Goal: Transaction & Acquisition: Book appointment/travel/reservation

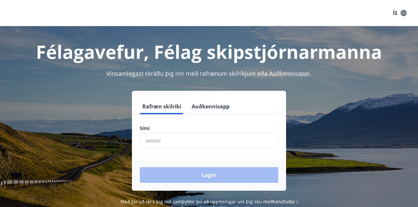
click at [164, 141] on input "phone" at bounding box center [209, 141] width 138 height 16
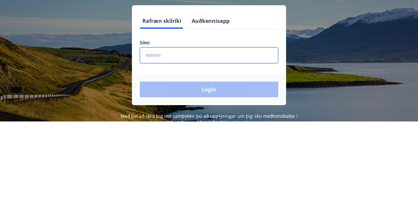
click at [180, 143] on input "phone" at bounding box center [209, 141] width 138 height 16
type input "********"
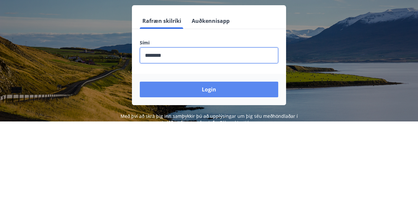
click at [209, 175] on button "Login" at bounding box center [209, 175] width 138 height 16
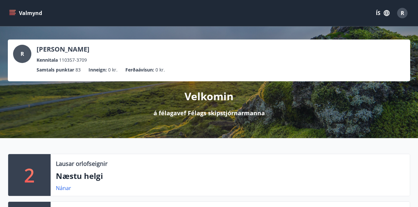
click at [20, 14] on button "Valmynd" at bounding box center [26, 13] width 37 height 12
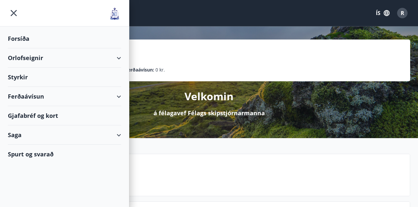
click at [44, 59] on div "Orlofseignir" at bounding box center [64, 57] width 113 height 19
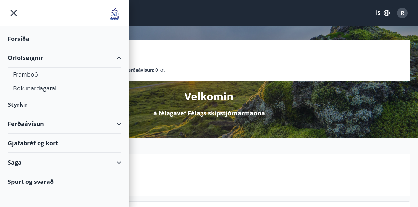
click at [26, 41] on div "Forsíða" at bounding box center [64, 38] width 113 height 19
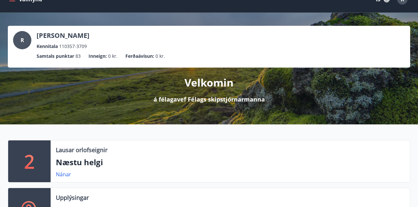
scroll to position [14, 0]
click at [37, 161] on div "2" at bounding box center [29, 161] width 42 height 42
click at [80, 163] on p "Næstu helgi" at bounding box center [230, 162] width 349 height 11
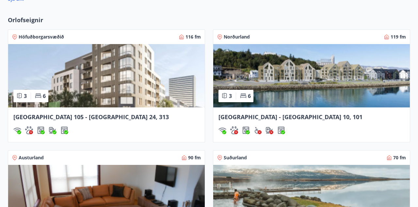
scroll to position [455, 0]
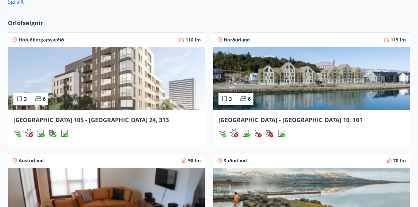
click at [110, 76] on img at bounding box center [106, 78] width 197 height 63
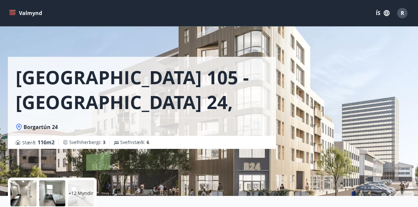
click at [12, 13] on icon "menu" at bounding box center [12, 13] width 7 height 7
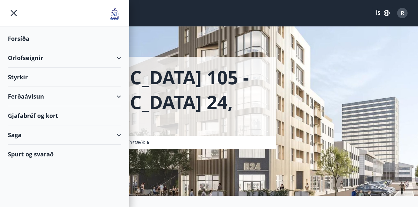
click at [117, 59] on div "Orlofseignir" at bounding box center [64, 57] width 113 height 19
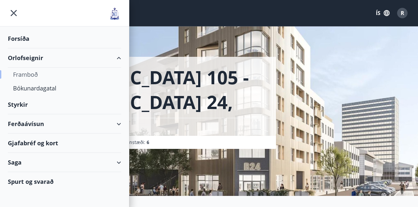
click at [30, 72] on div "Framboð" at bounding box center [64, 75] width 103 height 14
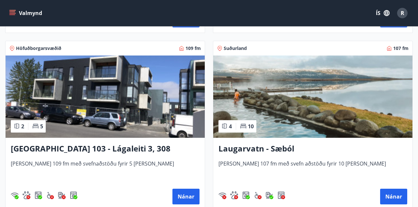
scroll to position [814, 0]
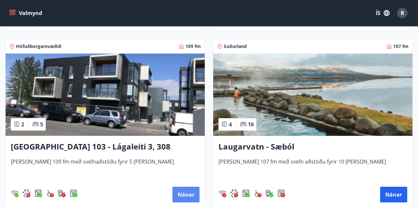
click at [184, 196] on button "Nánar" at bounding box center [185, 195] width 27 height 16
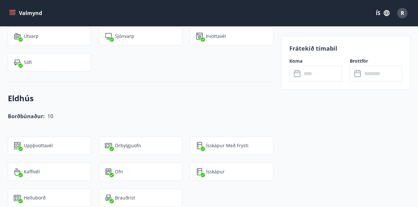
scroll to position [599, 0]
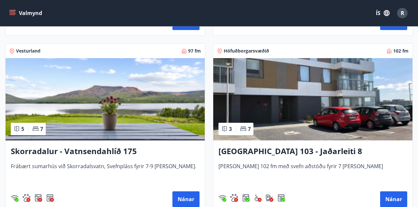
scroll to position [632, 0]
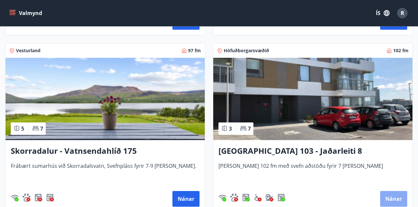
click at [391, 196] on button "Nánar" at bounding box center [393, 199] width 27 height 16
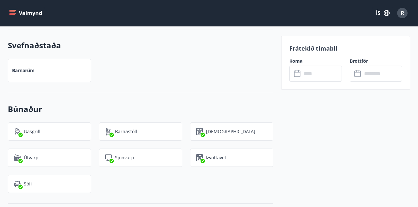
scroll to position [535, 0]
click at [329, 74] on input "text" at bounding box center [322, 74] width 40 height 16
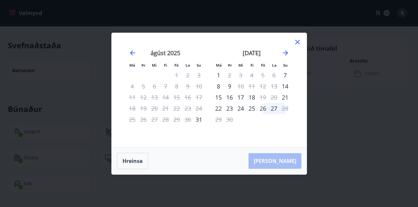
click at [296, 44] on icon at bounding box center [297, 42] width 5 height 5
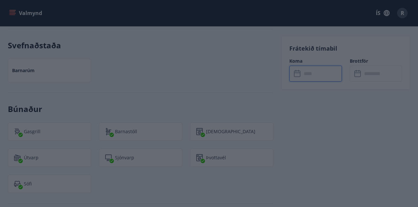
click at [297, 42] on icon at bounding box center [297, 41] width 1 height 1
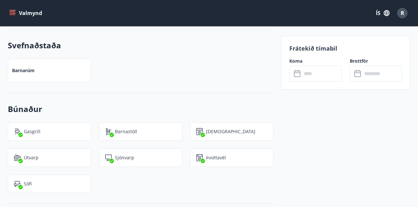
click at [297, 76] on icon at bounding box center [298, 74] width 8 height 8
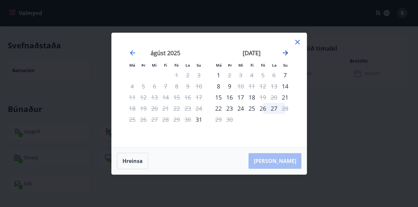
click at [285, 57] on icon "Move forward to switch to the next month." at bounding box center [285, 53] width 8 height 8
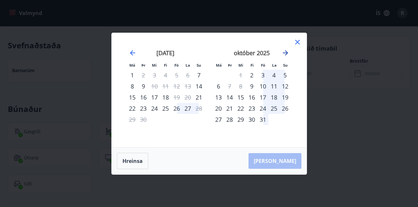
click at [284, 55] on icon "Move forward to switch to the next month." at bounding box center [285, 52] width 5 height 5
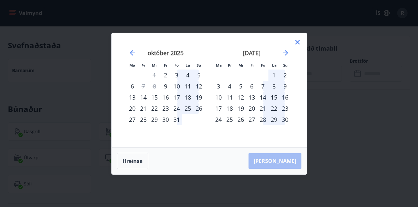
click at [297, 42] on icon at bounding box center [297, 41] width 1 height 1
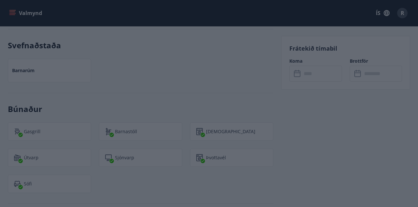
click at [297, 42] on icon at bounding box center [297, 41] width 1 height 1
click at [297, 57] on div "Frátekið tímabil Koma ​ ​ Brottför ​ ​" at bounding box center [345, 63] width 129 height 54
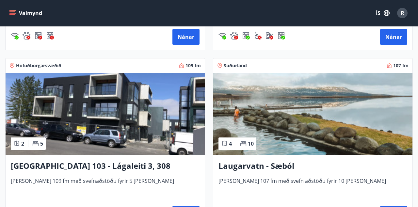
scroll to position [804, 0]
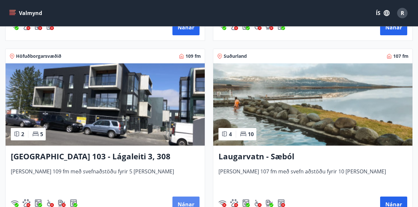
click at [186, 204] on button "Nánar" at bounding box center [185, 205] width 27 height 16
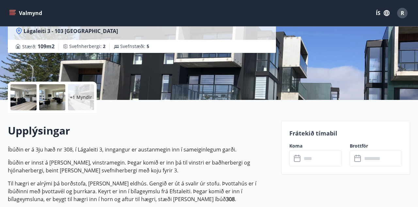
scroll to position [96, 0]
click at [302, 160] on input "text" at bounding box center [322, 159] width 40 height 16
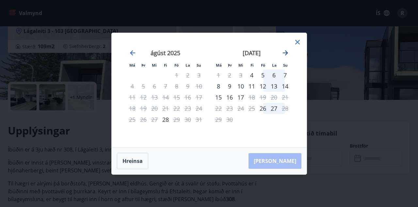
click at [284, 57] on icon "Move forward to switch to the next month." at bounding box center [285, 53] width 8 height 8
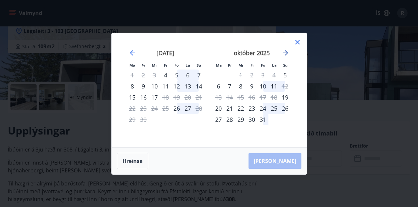
click at [282, 57] on icon "Move forward to switch to the next month." at bounding box center [285, 53] width 8 height 8
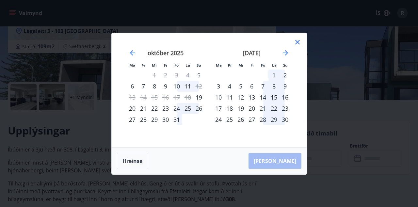
click at [297, 42] on icon at bounding box center [297, 41] width 1 height 1
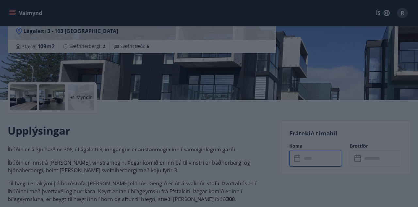
click at [296, 46] on icon at bounding box center [297, 42] width 8 height 8
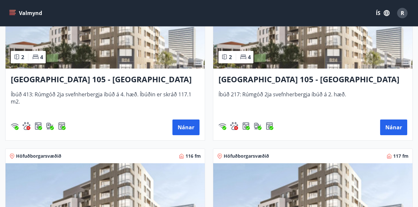
scroll to position [342, 0]
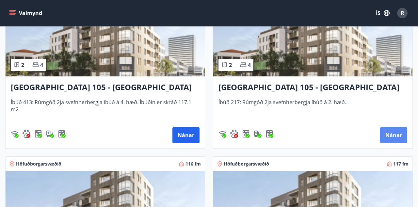
click at [388, 131] on button "Nánar" at bounding box center [393, 135] width 27 height 16
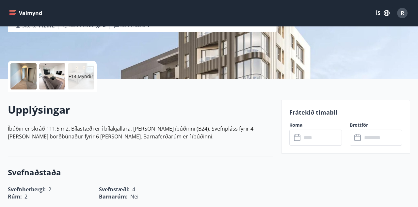
scroll to position [113, 0]
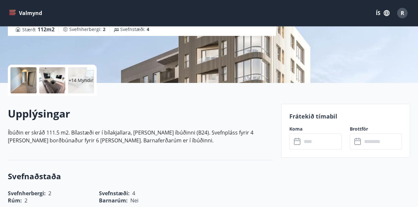
click at [307, 144] on input "text" at bounding box center [322, 142] width 40 height 16
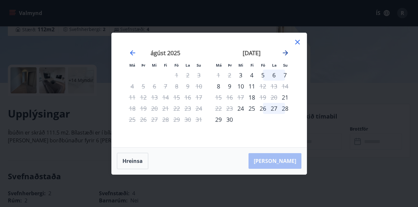
click at [283, 57] on icon "Move forward to switch to the next month." at bounding box center [285, 53] width 8 height 8
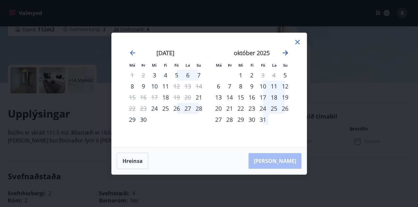
click at [284, 55] on icon "Move forward to switch to the next month." at bounding box center [285, 52] width 5 height 5
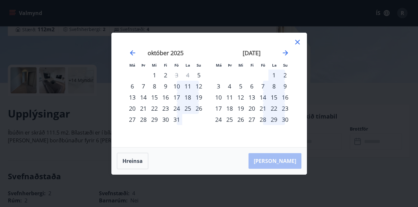
click at [242, 125] on div "26" at bounding box center [240, 119] width 11 height 11
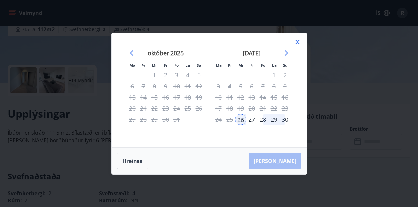
click at [263, 125] on div "28" at bounding box center [262, 119] width 11 height 11
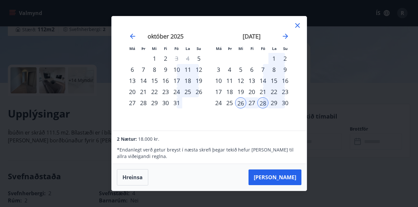
click at [242, 131] on div "nóvember 2025 1 2 3 4 5 6 7 8 9 10 11 12 13 14 15 16 17 18 19 20 21 22 23 24 25…" at bounding box center [252, 77] width 86 height 107
click at [136, 185] on button "Hreinsa" at bounding box center [132, 177] width 31 height 16
click at [130, 189] on div "Hreinsa Taka Frá" at bounding box center [209, 177] width 195 height 27
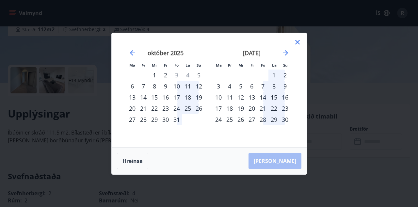
click at [264, 125] on div "28" at bounding box center [262, 119] width 11 height 11
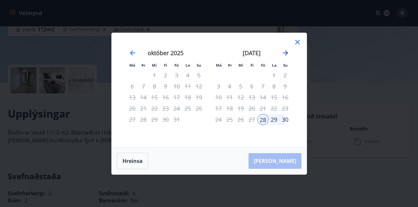
click at [284, 57] on icon "Move forward to switch to the next month." at bounding box center [285, 53] width 8 height 8
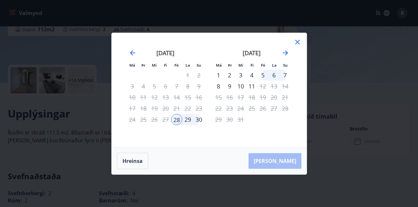
click at [230, 81] on div "2" at bounding box center [229, 75] width 11 height 11
click at [230, 88] on div "9" at bounding box center [229, 86] width 11 height 11
click at [285, 174] on div "Hreinsa Taka Frá" at bounding box center [209, 161] width 195 height 27
click at [286, 174] on div "Hreinsa Taka Frá" at bounding box center [209, 161] width 195 height 27
click at [279, 174] on div "Hreinsa Taka Frá" at bounding box center [209, 161] width 195 height 27
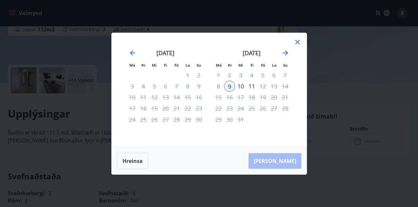
click at [277, 174] on div "Hreinsa Taka Frá" at bounding box center [209, 161] width 195 height 27
click at [278, 174] on div "Hreinsa Taka Frá" at bounding box center [209, 161] width 195 height 27
click at [276, 174] on div "Hreinsa Taka Frá" at bounding box center [209, 161] width 195 height 27
click at [189, 125] on div "29" at bounding box center [187, 119] width 11 height 11
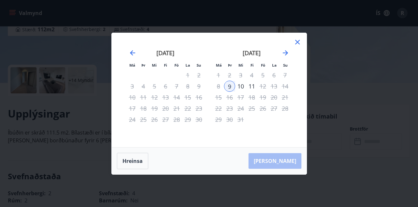
click at [296, 48] on div at bounding box center [297, 43] width 8 height 10
click at [297, 42] on icon at bounding box center [297, 41] width 1 height 1
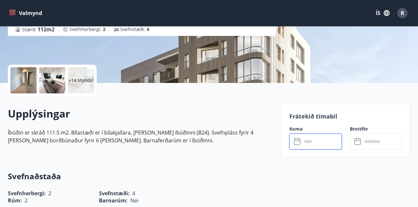
click at [135, 178] on h3 "Svefnaðstaða" at bounding box center [140, 176] width 265 height 11
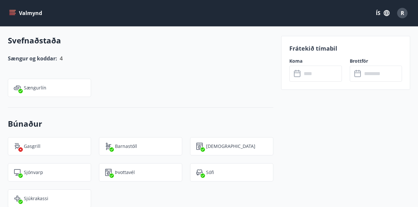
scroll to position [395, 0]
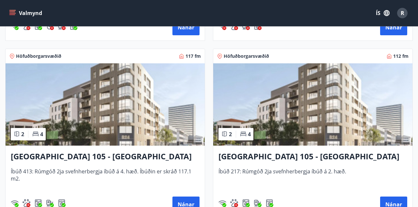
scroll to position [274, 0]
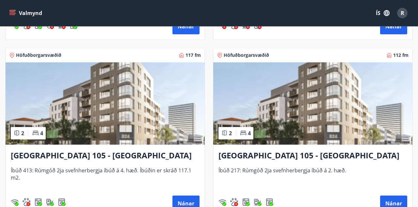
click at [133, 104] on img at bounding box center [105, 103] width 199 height 82
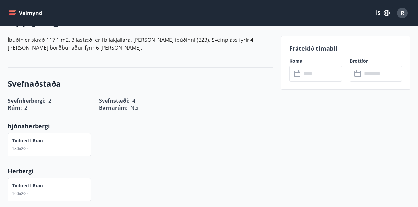
scroll to position [207, 0]
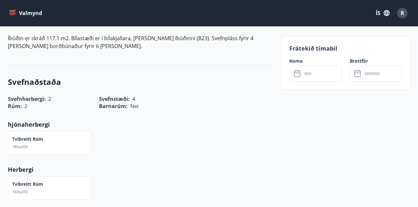
click at [308, 79] on input "text" at bounding box center [322, 74] width 40 height 16
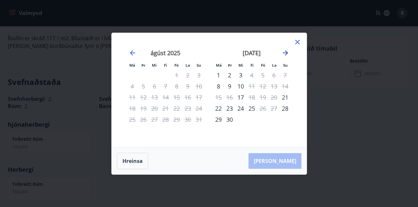
click at [281, 56] on icon "Move forward to switch to the next month." at bounding box center [285, 53] width 8 height 8
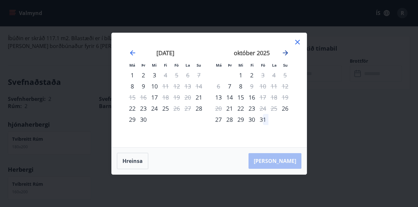
click at [285, 53] on icon "Move forward to switch to the next month." at bounding box center [285, 52] width 5 height 5
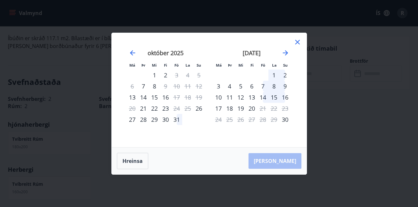
click at [263, 123] on div "28" at bounding box center [262, 119] width 11 height 11
click at [260, 125] on div "28" at bounding box center [262, 119] width 11 height 11
click at [262, 121] on div "28" at bounding box center [262, 119] width 11 height 11
click at [263, 96] on div "14" at bounding box center [262, 97] width 11 height 11
click at [255, 183] on div "Má Þr Mi Fi Fö La Su Má Þr Mi Fi Fö La Su september 2025 1 2 3 4 5 6 7 8 9 10 1…" at bounding box center [209, 103] width 418 height 207
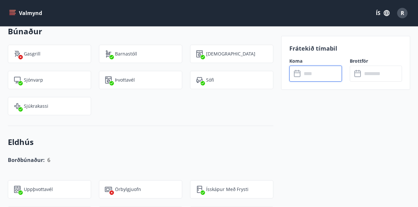
scroll to position [506, 0]
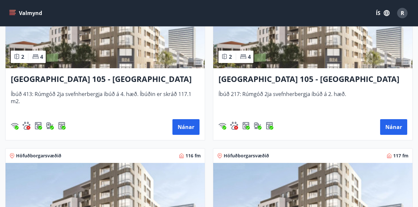
scroll to position [351, 0]
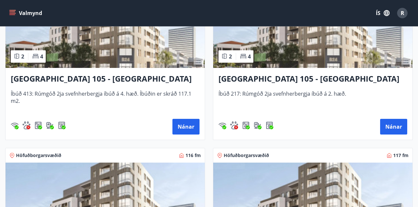
click at [351, 60] on img at bounding box center [312, 27] width 199 height 82
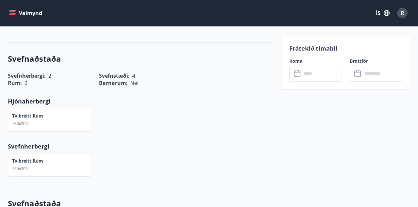
scroll to position [234, 0]
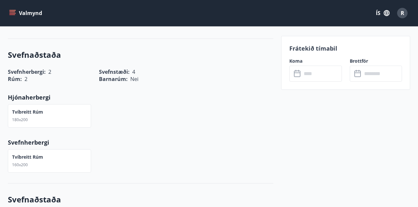
click at [302, 69] on input "text" at bounding box center [322, 74] width 40 height 16
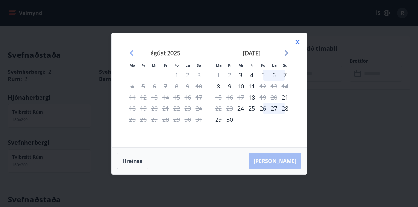
click at [285, 51] on icon "Move forward to switch to the next month." at bounding box center [285, 53] width 8 height 8
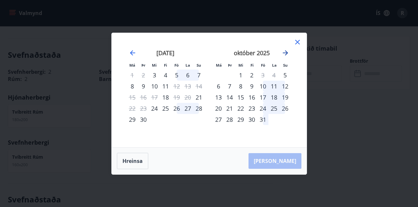
click at [281, 55] on icon "Move forward to switch to the next month." at bounding box center [285, 53] width 8 height 8
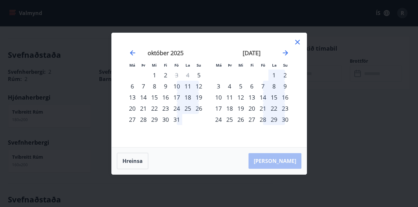
click at [265, 121] on div "28" at bounding box center [262, 119] width 11 height 11
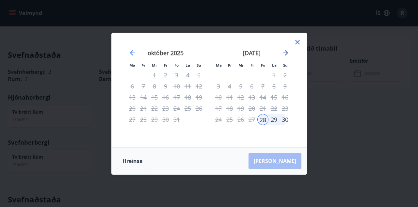
click at [285, 52] on icon "Move forward to switch to the next month." at bounding box center [285, 53] width 8 height 8
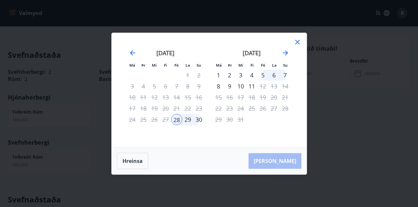
click at [229, 76] on div "2" at bounding box center [229, 75] width 11 height 11
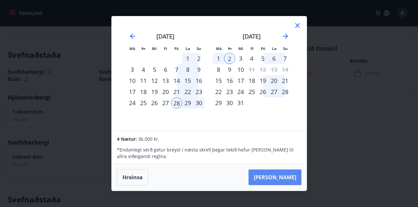
click at [283, 178] on button "Taka Frá" at bounding box center [274, 177] width 53 height 16
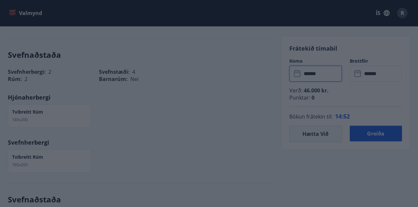
type input "******"
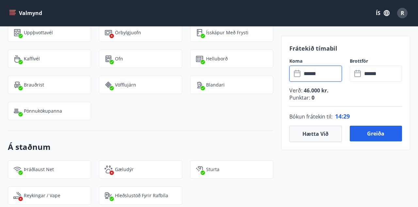
scroll to position [643, 0]
click at [315, 136] on button "Hætta við" at bounding box center [315, 134] width 52 height 16
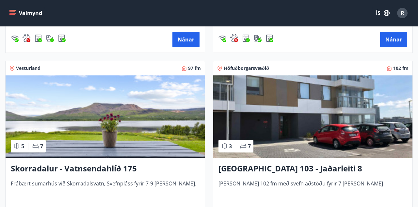
scroll to position [614, 0]
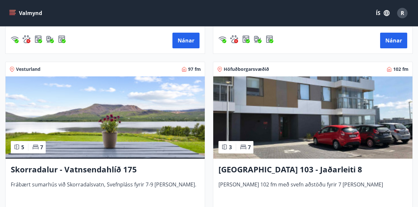
click at [328, 125] on img at bounding box center [312, 117] width 199 height 82
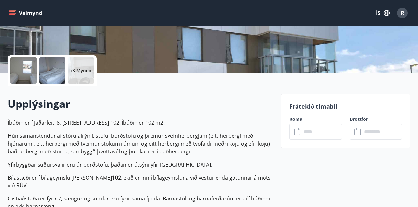
scroll to position [118, 0]
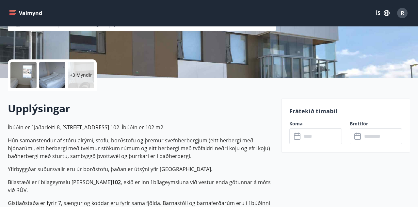
click at [302, 120] on label "Koma" at bounding box center [315, 123] width 52 height 7
click at [296, 139] on icon at bounding box center [297, 136] width 7 height 7
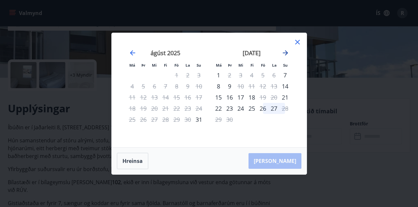
click at [284, 55] on icon "Move forward to switch to the next month." at bounding box center [285, 52] width 5 height 5
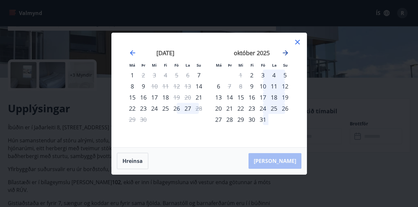
click at [284, 57] on icon "Move forward to switch to the next month." at bounding box center [285, 53] width 8 height 8
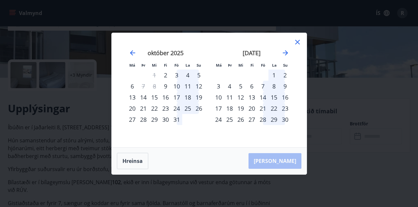
click at [265, 125] on div "28" at bounding box center [262, 119] width 11 height 11
click at [263, 125] on div "28" at bounding box center [262, 119] width 11 height 11
click at [262, 125] on div "28" at bounding box center [262, 119] width 11 height 11
click at [263, 125] on div "28" at bounding box center [262, 119] width 11 height 11
click at [264, 125] on div "28" at bounding box center [262, 119] width 11 height 11
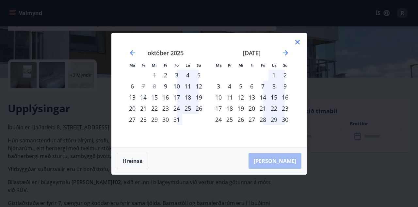
click at [280, 174] on div "Hreinsa Taka Frá" at bounding box center [209, 161] width 195 height 27
click at [253, 125] on div "27" at bounding box center [251, 119] width 11 height 11
click at [254, 125] on div "27" at bounding box center [251, 119] width 11 height 11
click at [279, 174] on div "Hreinsa Taka Frá" at bounding box center [209, 161] width 195 height 27
click at [264, 125] on div "28" at bounding box center [262, 119] width 11 height 11
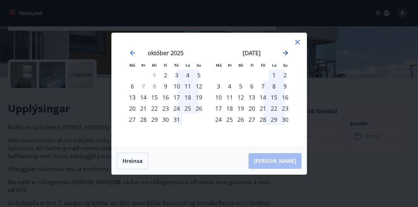
click at [289, 57] on icon "Move forward to switch to the next month." at bounding box center [285, 53] width 8 height 8
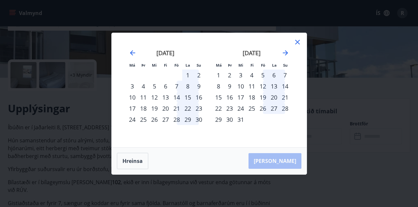
click at [231, 81] on div "2" at bounding box center [229, 75] width 11 height 11
click at [230, 81] on div "2" at bounding box center [229, 75] width 11 height 11
click at [233, 81] on div "2" at bounding box center [229, 75] width 11 height 11
click at [135, 169] on button "Hreinsa" at bounding box center [132, 161] width 31 height 16
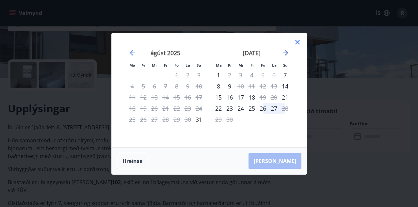
click at [284, 55] on icon "Move forward to switch to the next month." at bounding box center [285, 52] width 5 height 5
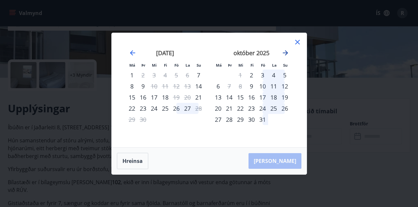
click at [289, 57] on icon "Move forward to switch to the next month." at bounding box center [285, 53] width 8 height 8
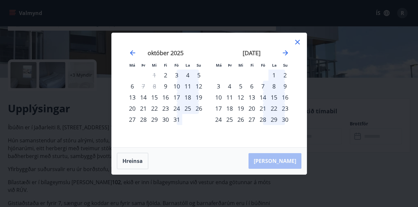
click at [264, 125] on div "28" at bounding box center [262, 119] width 11 height 11
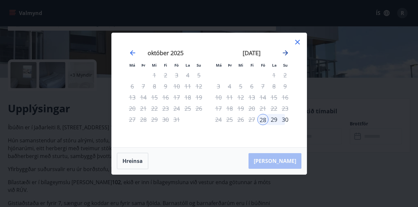
click at [285, 57] on icon "Move forward to switch to the next month." at bounding box center [285, 53] width 8 height 8
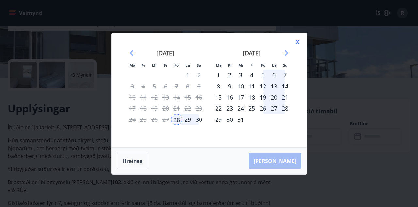
click at [232, 81] on div "2" at bounding box center [229, 75] width 11 height 11
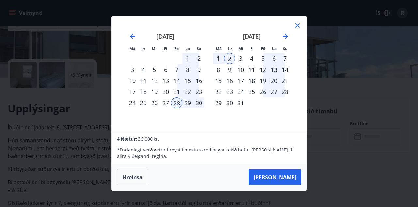
click at [297, 26] on icon at bounding box center [297, 25] width 5 height 5
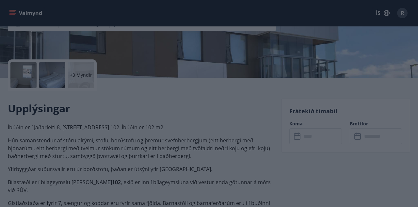
click at [298, 24] on div "Má Þr Mi Fi Fö La Su Má Þr Mi Fi Fö La Su október 2025 1 2 3 4 5 6 7 8 9 10 11 …" at bounding box center [209, 103] width 418 height 207
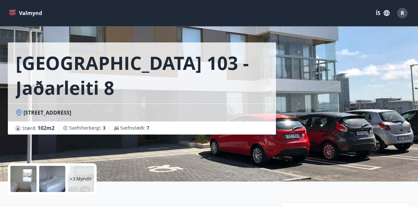
scroll to position [0, 0]
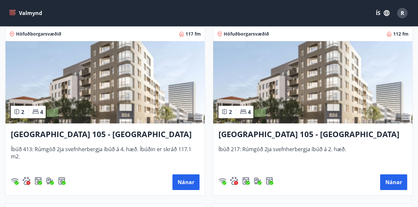
scroll to position [295, 0]
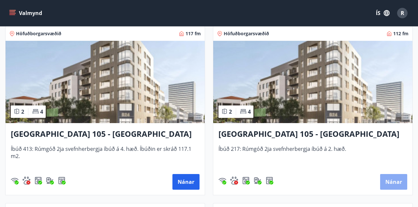
click at [388, 183] on button "Nánar" at bounding box center [393, 182] width 27 height 16
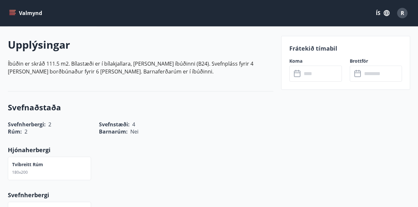
scroll to position [189, 0]
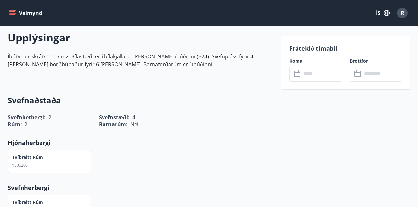
click at [297, 68] on div "​ ​" at bounding box center [315, 74] width 52 height 16
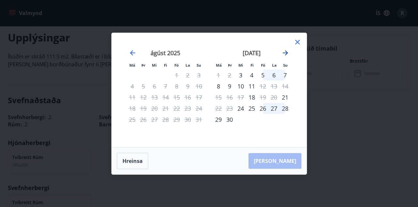
click at [283, 54] on icon "Move forward to switch to the next month." at bounding box center [285, 53] width 8 height 8
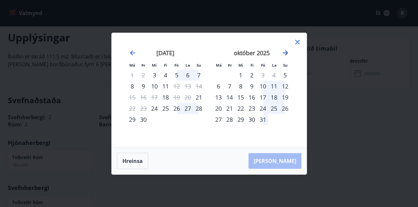
click at [286, 52] on icon "Move forward to switch to the next month." at bounding box center [285, 52] width 5 height 5
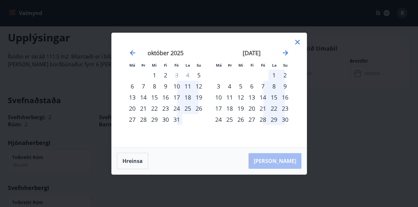
click at [263, 120] on div "28" at bounding box center [262, 119] width 11 height 11
click at [264, 120] on div "28" at bounding box center [262, 119] width 11 height 11
click at [263, 122] on div "28" at bounding box center [262, 119] width 11 height 11
click at [264, 121] on div "28" at bounding box center [262, 119] width 11 height 11
click at [283, 161] on div "Hreinsa Taka Frá" at bounding box center [209, 161] width 195 height 27
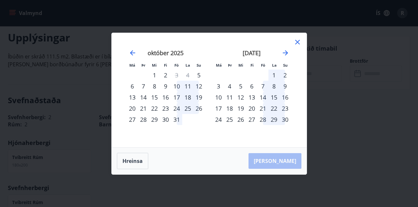
click at [265, 121] on div "28" at bounding box center [262, 119] width 11 height 11
click at [284, 163] on div "Hreinsa Taka Frá" at bounding box center [209, 161] width 195 height 27
click at [265, 123] on div "28" at bounding box center [262, 119] width 11 height 11
click at [254, 122] on div "27" at bounding box center [251, 119] width 11 height 11
click at [254, 123] on div "27" at bounding box center [251, 119] width 11 height 11
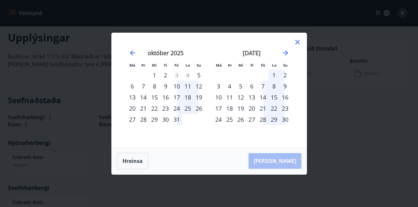
click at [253, 110] on div "20" at bounding box center [251, 108] width 11 height 11
click at [288, 121] on div "30" at bounding box center [284, 119] width 11 height 11
click at [285, 162] on div "Hreinsa Taka Frá" at bounding box center [209, 161] width 195 height 27
click at [300, 42] on icon at bounding box center [297, 42] width 8 height 8
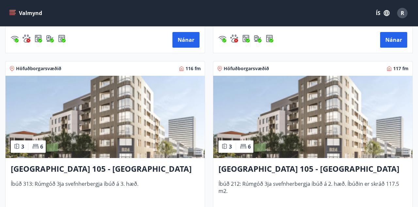
scroll to position [438, 0]
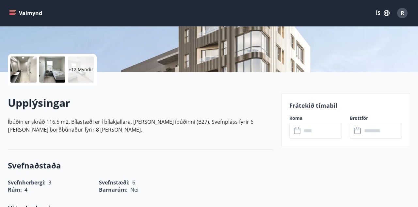
scroll to position [129, 0]
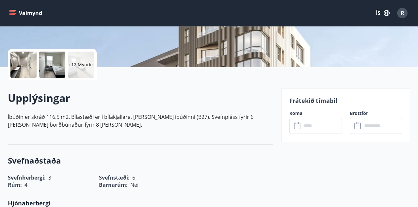
click at [313, 129] on input "text" at bounding box center [322, 126] width 40 height 16
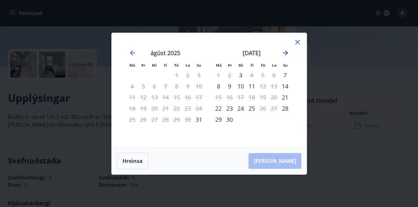
click at [287, 57] on icon "Move forward to switch to the next month." at bounding box center [285, 53] width 8 height 8
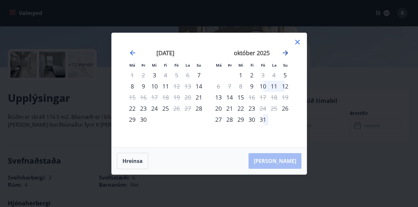
click at [288, 57] on icon "Move forward to switch to the next month." at bounding box center [285, 53] width 8 height 8
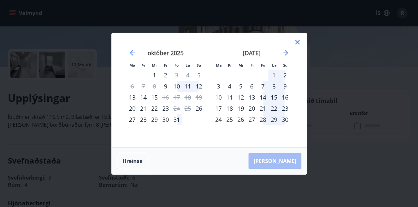
click at [263, 125] on div "28" at bounding box center [262, 119] width 11 height 11
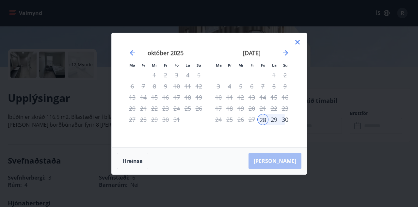
click at [284, 174] on div "Hreinsa Taka Frá" at bounding box center [209, 161] width 195 height 27
click at [287, 57] on icon "Move forward to switch to the next month." at bounding box center [285, 53] width 8 height 8
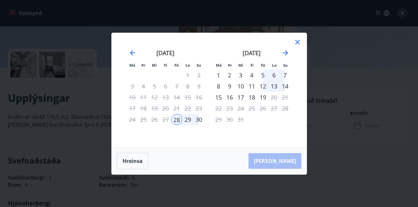
click at [230, 81] on div "2" at bounding box center [229, 75] width 11 height 11
click at [283, 174] on div "Hreinsa Taka Frá" at bounding box center [209, 161] width 195 height 27
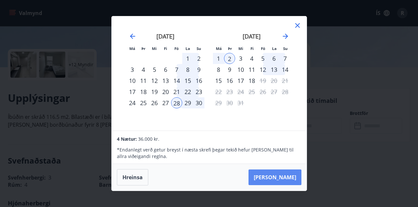
click at [286, 185] on button "Taka Frá" at bounding box center [274, 177] width 53 height 16
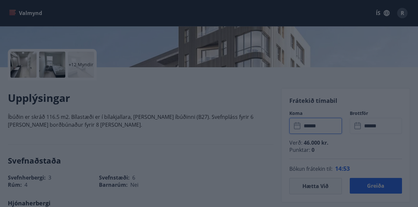
type input "******"
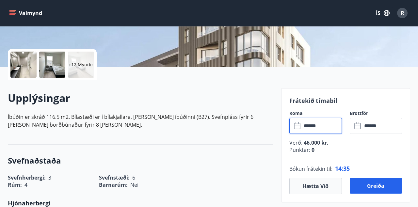
click at [379, 127] on input "******" at bounding box center [382, 126] width 40 height 16
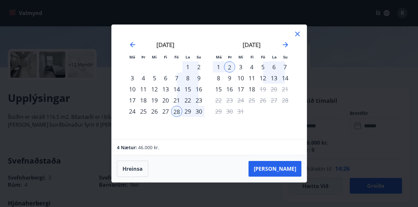
click at [218, 72] on div "1" at bounding box center [218, 66] width 11 height 11
click at [285, 177] on button "Taka Frá" at bounding box center [274, 169] width 53 height 16
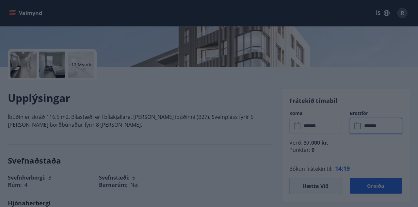
type input "******"
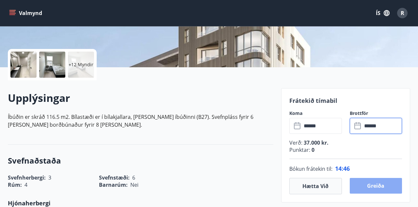
click at [373, 187] on button "Greiða" at bounding box center [376, 186] width 52 height 16
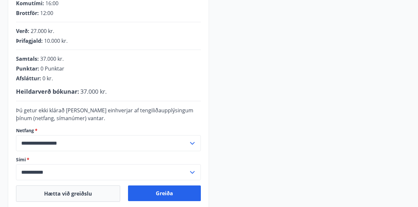
scroll to position [143, 0]
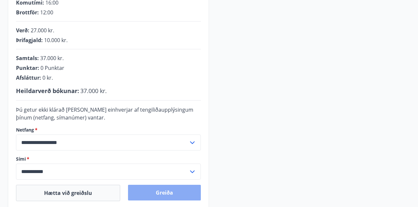
click at [166, 194] on button "Greiða" at bounding box center [164, 193] width 73 height 16
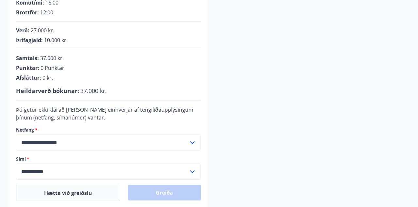
scroll to position [174, 0]
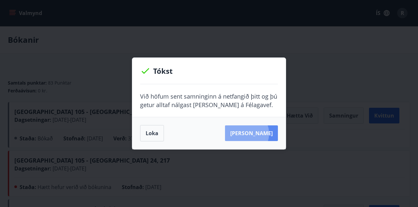
click at [255, 133] on button "Sjá samning" at bounding box center [251, 133] width 53 height 16
click at [153, 136] on button "Loka" at bounding box center [152, 133] width 24 height 16
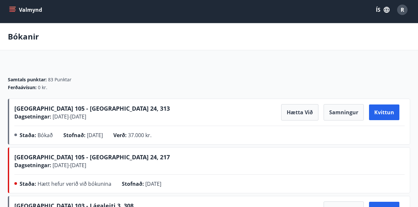
scroll to position [3, 0]
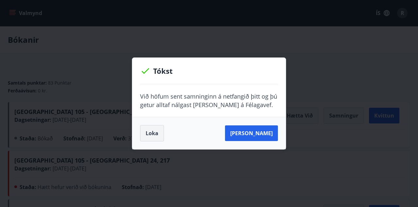
click at [151, 141] on button "Loka" at bounding box center [152, 133] width 24 height 16
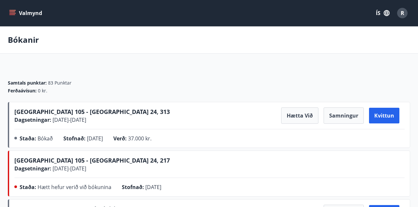
click at [16, 16] on button "Valmynd" at bounding box center [26, 13] width 37 height 12
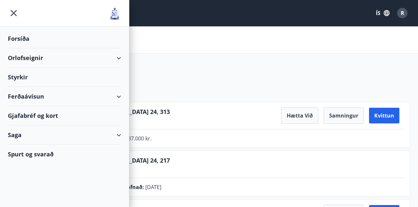
click at [49, 55] on div "Orlofseignir" at bounding box center [64, 57] width 113 height 19
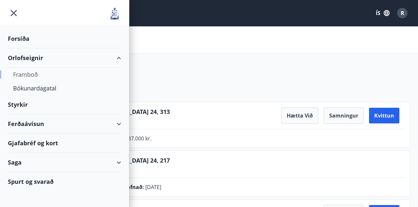
click at [32, 76] on div "Framboð" at bounding box center [64, 75] width 103 height 14
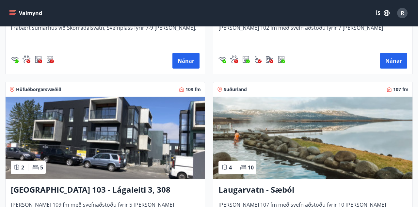
scroll to position [771, 0]
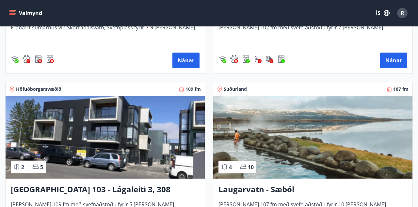
click at [143, 153] on img at bounding box center [105, 137] width 199 height 82
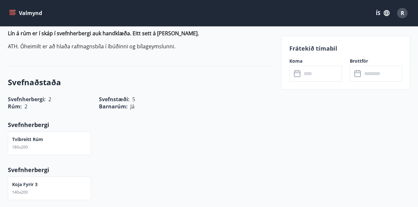
scroll to position [297, 0]
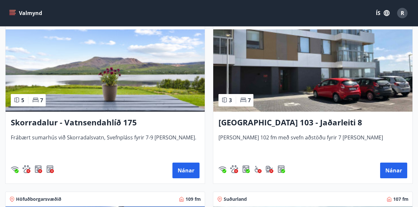
click at [351, 75] on img at bounding box center [312, 70] width 199 height 82
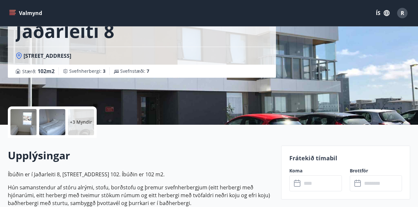
scroll to position [71, 0]
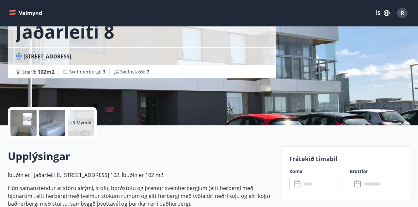
click at [314, 186] on input "text" at bounding box center [322, 184] width 40 height 16
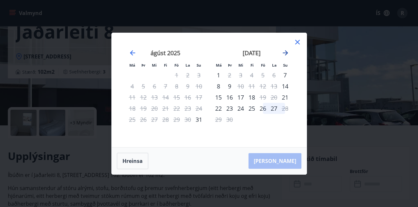
click at [284, 57] on icon "Move forward to switch to the next month." at bounding box center [285, 53] width 8 height 8
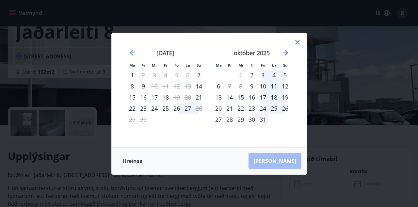
click at [285, 57] on icon "Move forward to switch to the next month." at bounding box center [285, 53] width 8 height 8
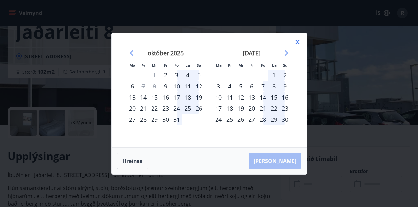
click at [253, 125] on div "27" at bounding box center [251, 119] width 11 height 11
click at [254, 125] on div "27" at bounding box center [251, 119] width 11 height 11
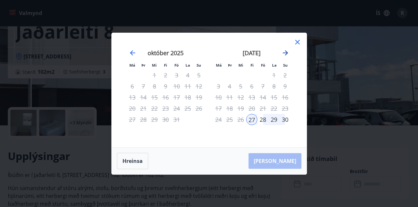
click at [287, 57] on icon "Move forward to switch to the next month." at bounding box center [285, 53] width 8 height 8
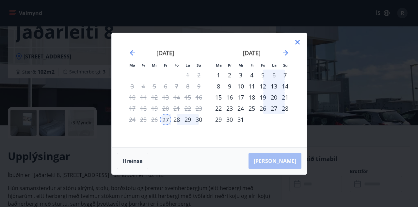
click at [222, 81] on div "1" at bounding box center [218, 75] width 11 height 11
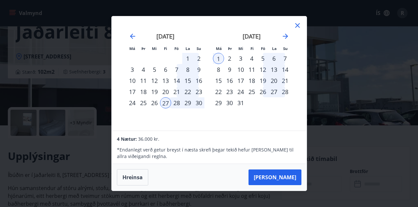
click at [218, 86] on div "15" at bounding box center [218, 80] width 11 height 11
click at [218, 64] on div "1" at bounding box center [218, 58] width 11 height 11
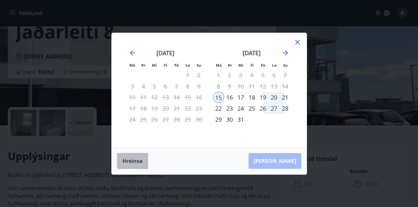
click at [133, 169] on button "Hreinsa" at bounding box center [132, 161] width 31 height 16
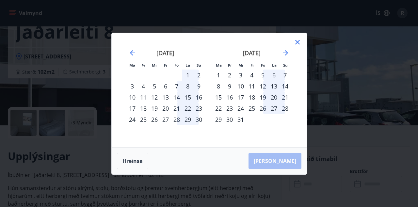
click at [297, 42] on icon at bounding box center [297, 41] width 1 height 1
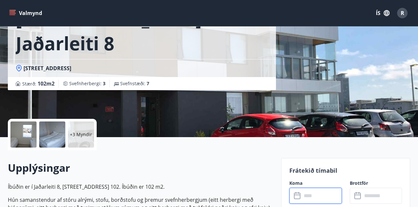
scroll to position [0, 0]
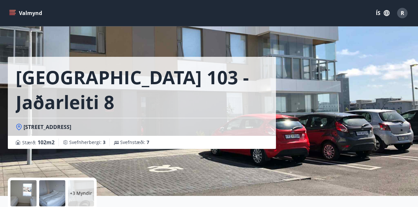
click at [400, 15] on div "R" at bounding box center [402, 13] width 10 height 10
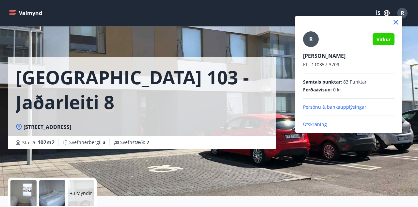
click at [320, 125] on p "Útskráning" at bounding box center [348, 124] width 91 height 7
